Goal: Find specific page/section: Find specific page/section

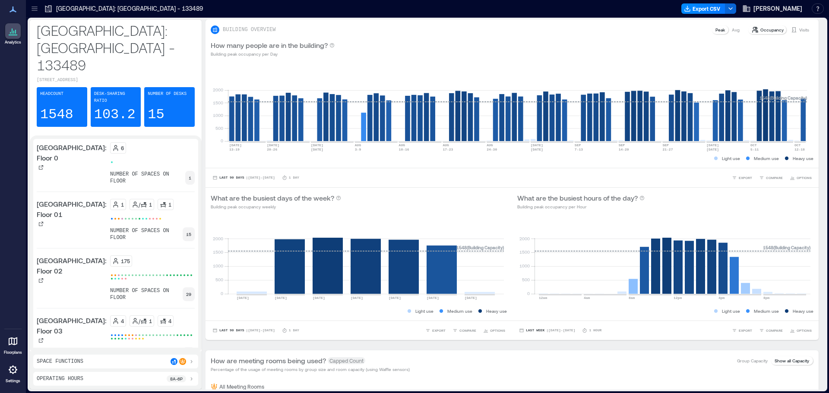
click at [14, 370] on icon at bounding box center [13, 370] width 10 height 10
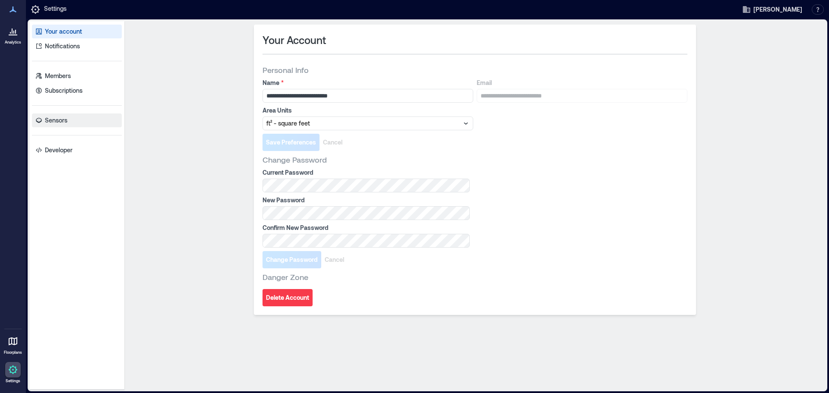
click at [59, 123] on p "Sensors" at bounding box center [56, 120] width 22 height 9
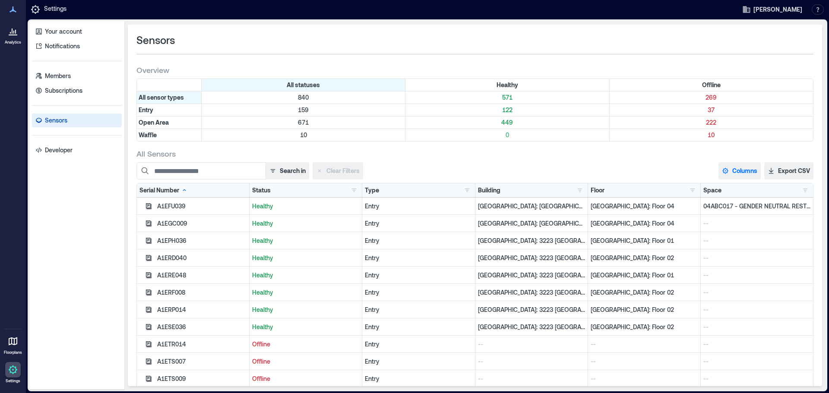
click at [739, 167] on button "Columns" at bounding box center [739, 170] width 42 height 17
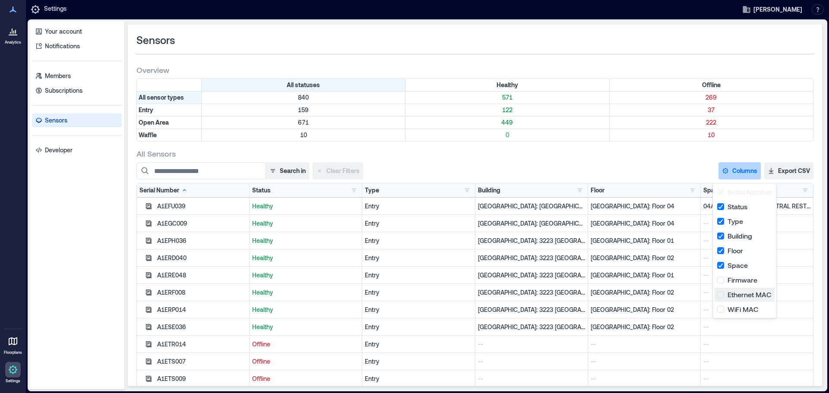
click at [742, 295] on button "Ethernet MAC" at bounding box center [744, 295] width 60 height 14
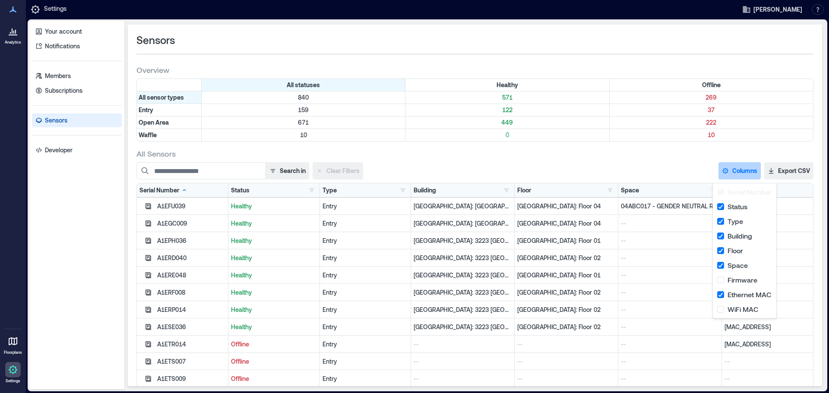
click at [656, 165] on div "Search in Clear Filters Columns Serial Number Status Type Building Floor Space …" at bounding box center [474, 170] width 677 height 17
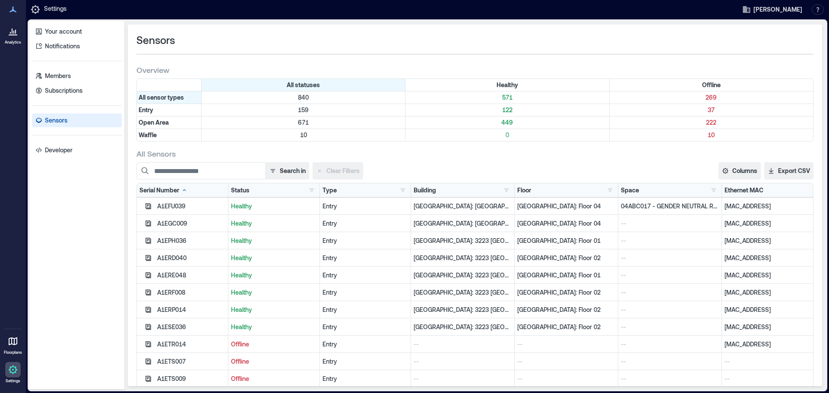
click at [769, 192] on div "Ethernet MAC" at bounding box center [767, 190] width 86 height 9
click at [232, 168] on input at bounding box center [200, 170] width 129 height 17
paste input "**********"
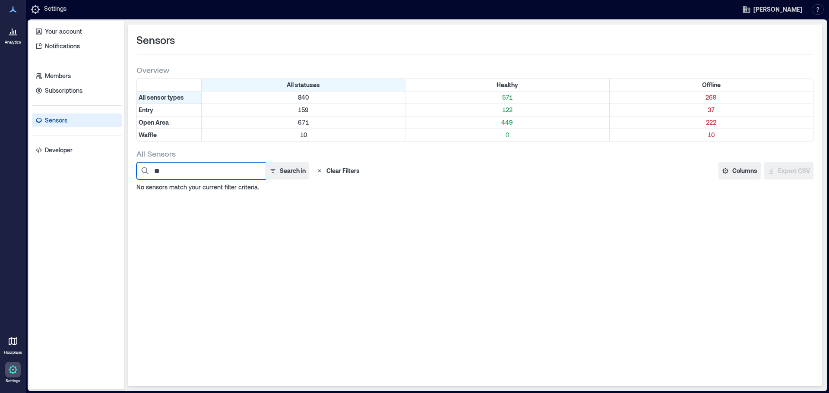
type input "*"
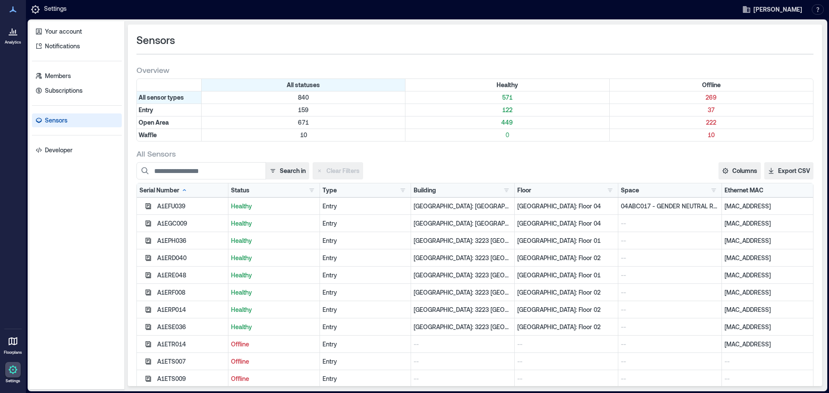
click at [739, 192] on div "Ethernet MAC" at bounding box center [743, 190] width 39 height 9
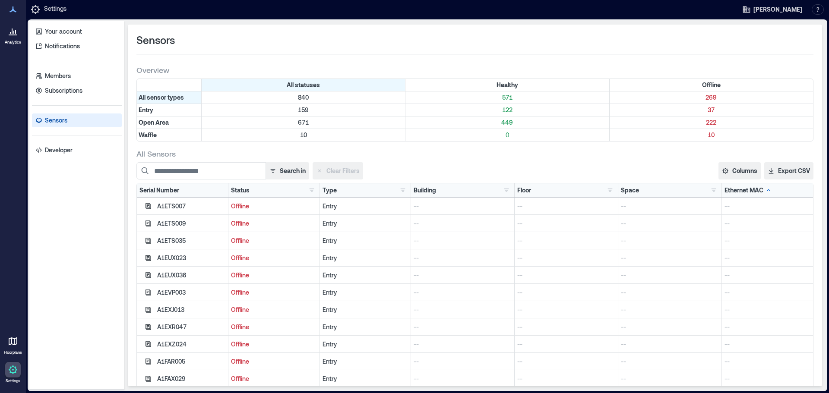
click at [739, 192] on div "Ethernet MAC" at bounding box center [747, 190] width 47 height 9
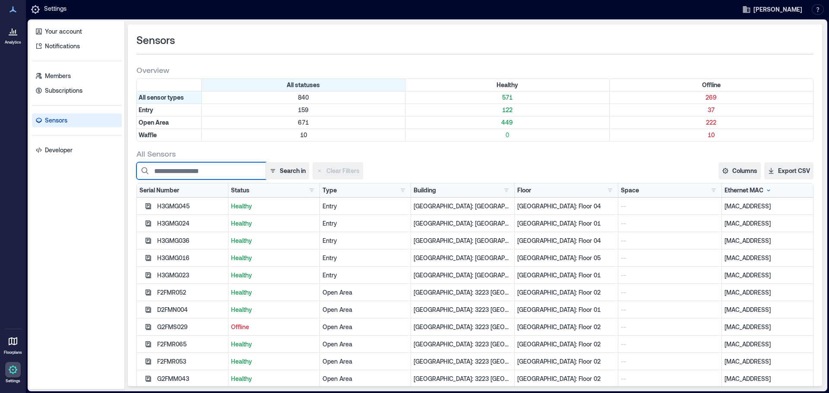
click at [186, 171] on input at bounding box center [200, 170] width 129 height 17
click at [272, 174] on icon "button" at bounding box center [272, 170] width 7 height 7
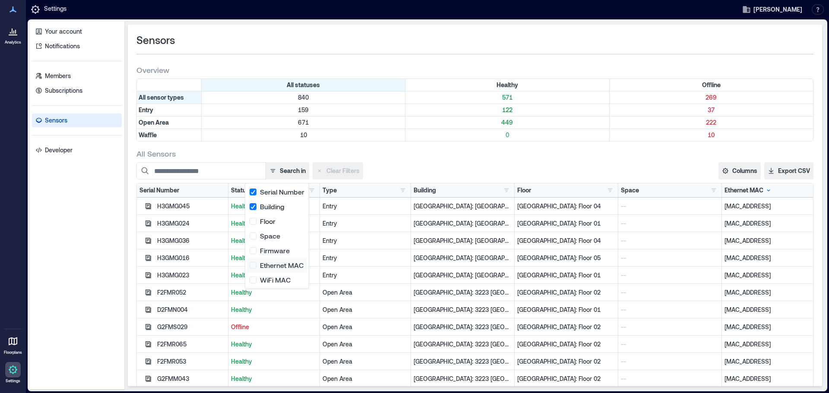
click at [251, 266] on button "Ethernet MAC" at bounding box center [277, 266] width 60 height 14
click at [201, 170] on input at bounding box center [200, 170] width 129 height 17
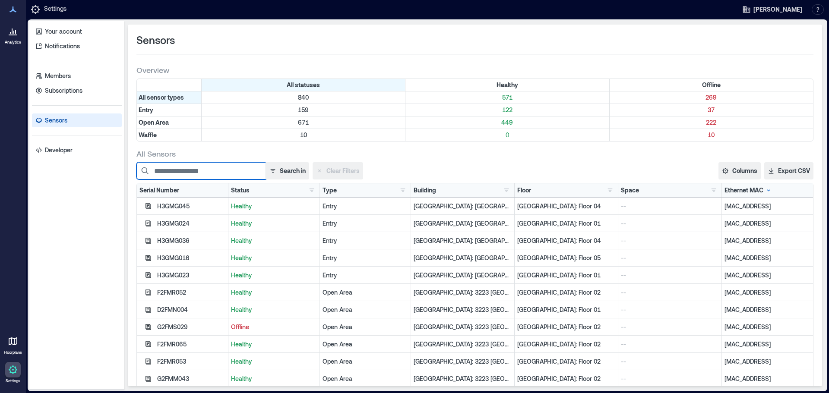
paste input "**********"
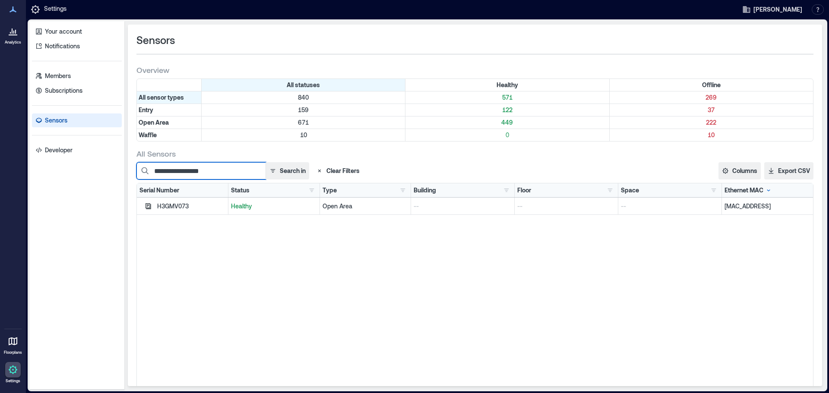
type input "**********"
